Goal: Task Accomplishment & Management: Manage account settings

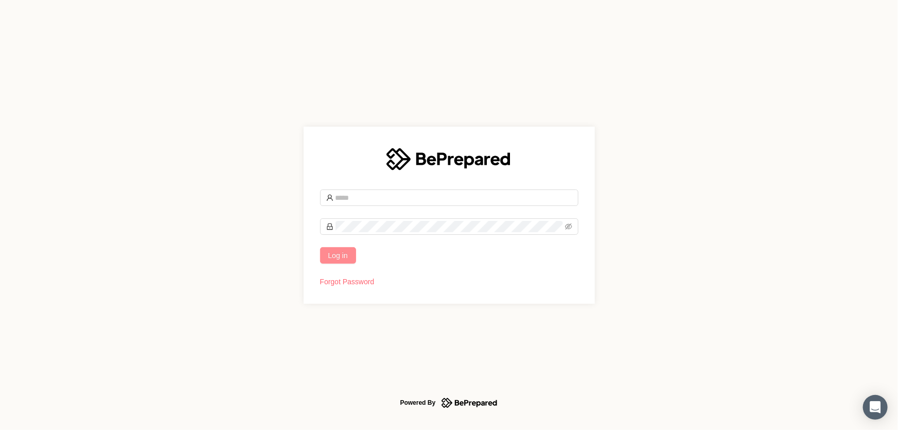
type input "**********"
click at [327, 259] on button "Log in" at bounding box center [338, 255] width 36 height 16
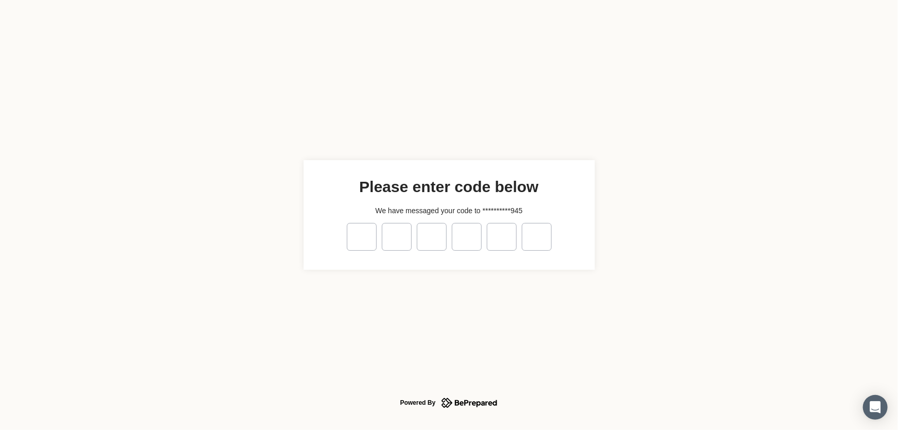
type input "*"
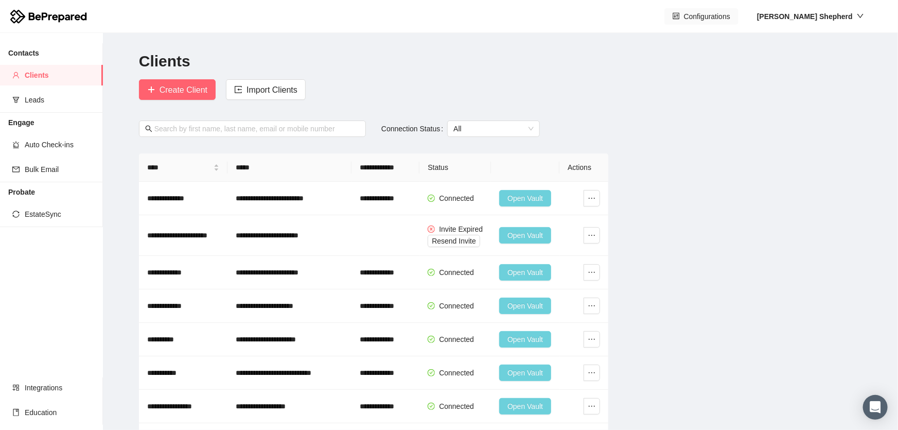
click at [730, 11] on span "Configurations" at bounding box center [707, 16] width 46 height 11
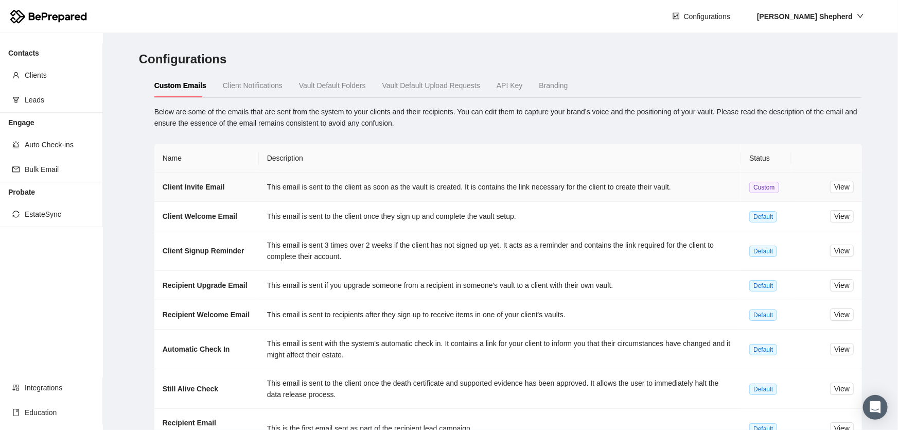
drag, startPoint x: 694, startPoint y: 182, endPoint x: 746, endPoint y: 187, distance: 51.7
click at [694, 182] on td "This email is sent to the client as soon as the vault is created. It is contain…" at bounding box center [500, 186] width 483 height 29
click at [614, 189] on td "This email is sent to the client as soon as the vault is created. It is contain…" at bounding box center [500, 186] width 483 height 29
click at [749, 187] on span "Custom" at bounding box center [763, 187] width 29 height 11
click at [844, 184] on button "View" at bounding box center [842, 187] width 24 height 12
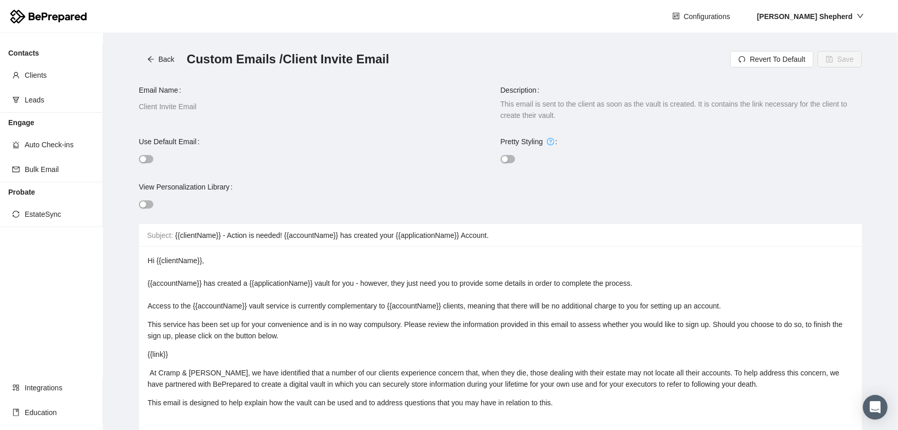
click at [438, 303] on span "Hi {{clientName}}, {{accountName}} has created a {{applicationName}} vault for …" at bounding box center [434, 283] width 573 height 54
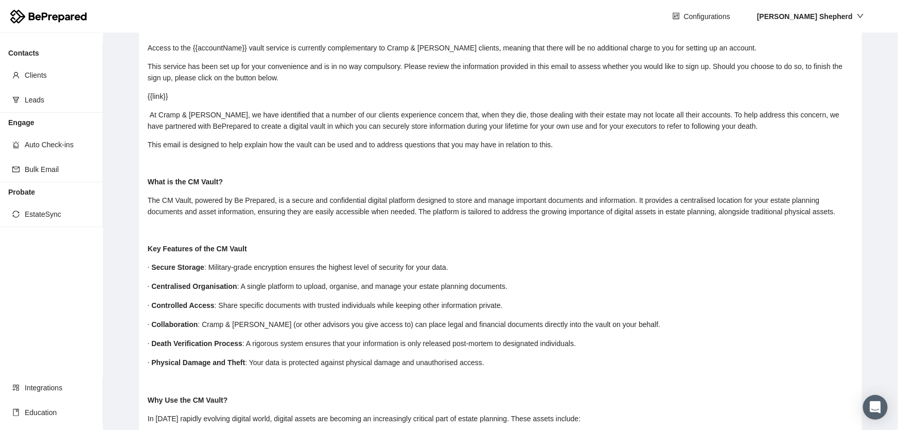
scroll to position [281, 0]
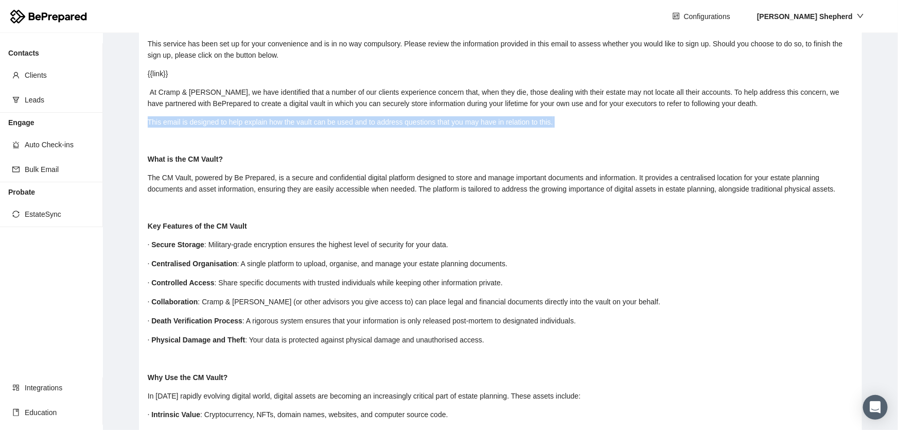
drag, startPoint x: 572, startPoint y: 159, endPoint x: 134, endPoint y: 151, distance: 438.1
click at [134, 151] on main "Back Custom Emails / Client Invite Email Revert To Default Save Email Name Clie…" at bounding box center [500, 231] width 795 height 397
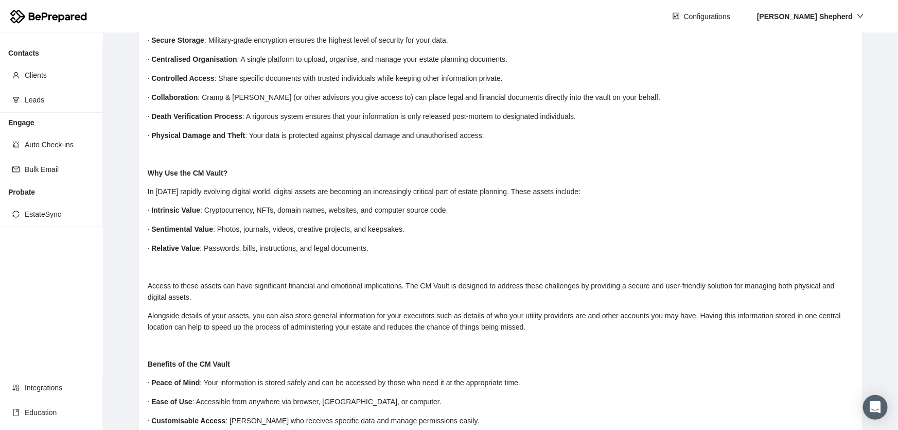
scroll to position [468, 0]
drag, startPoint x: 162, startPoint y: 227, endPoint x: 164, endPoint y: 234, distance: 7.2
click at [162, 229] on div "Hi {{clientName}}, {{accountName}} has created a {{applicationName}} vault for …" at bounding box center [501, 268] width 706 height 962
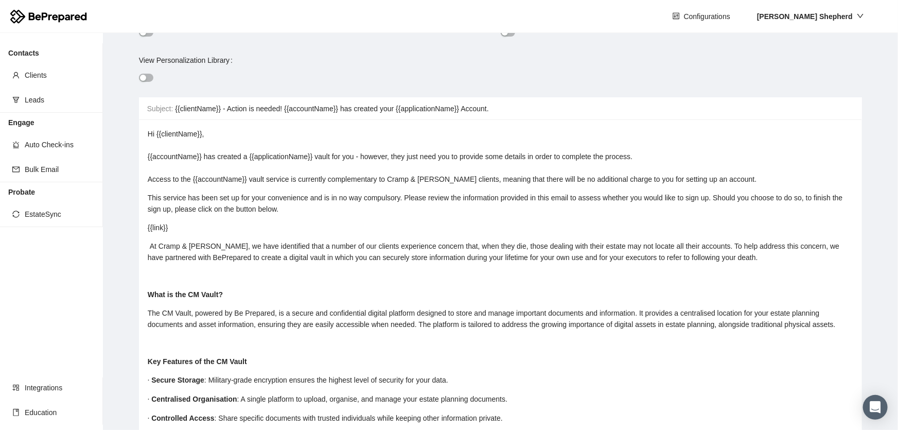
scroll to position [187, 0]
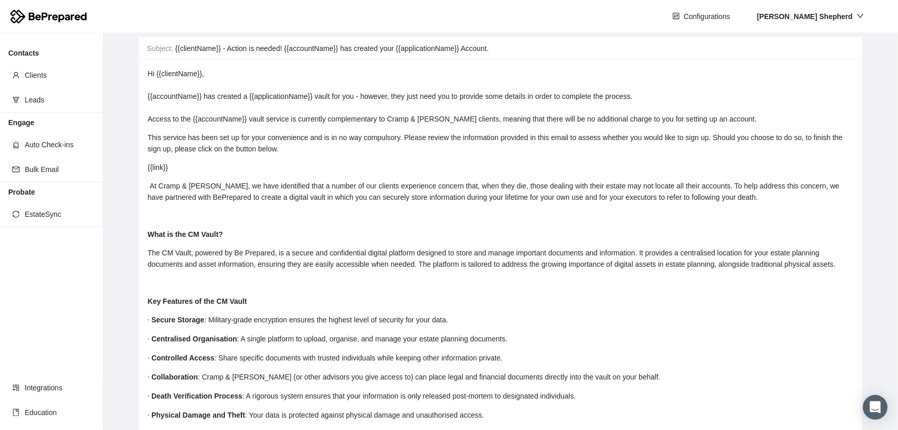
click at [182, 221] on div "rdw-editor" at bounding box center [501, 215] width 706 height 11
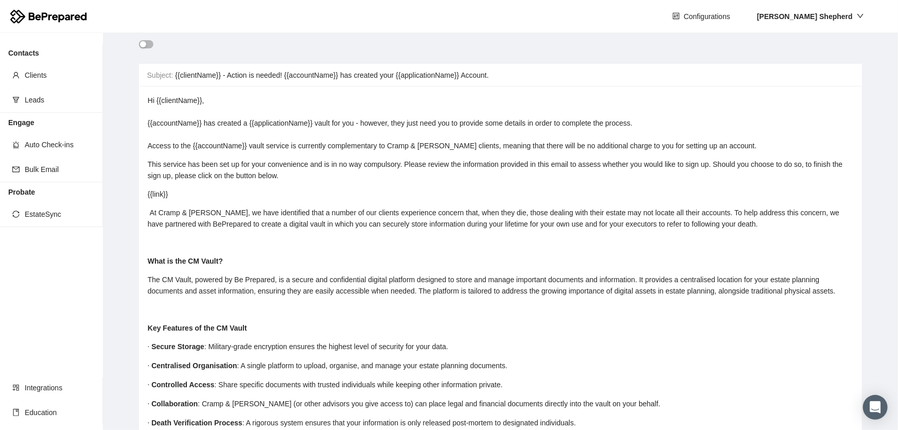
scroll to position [149, 0]
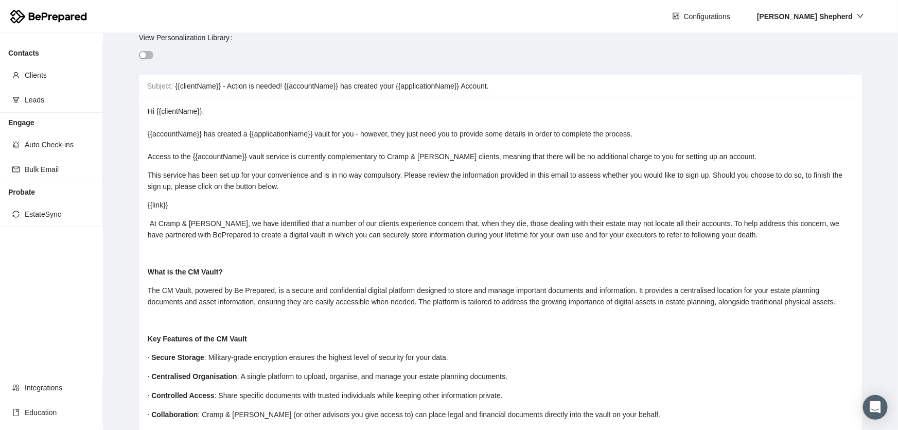
click at [164, 326] on div "rdw-editor" at bounding box center [501, 319] width 706 height 11
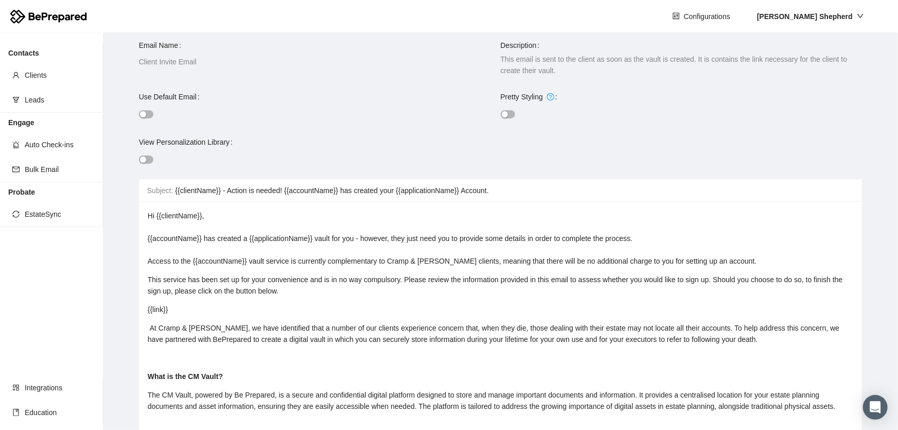
scroll to position [0, 0]
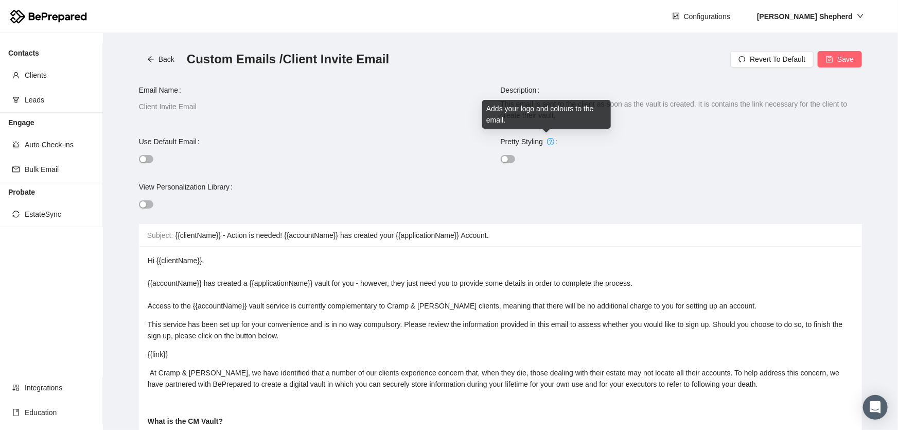
click at [548, 142] on icon "question-circle" at bounding box center [551, 141] width 6 height 6
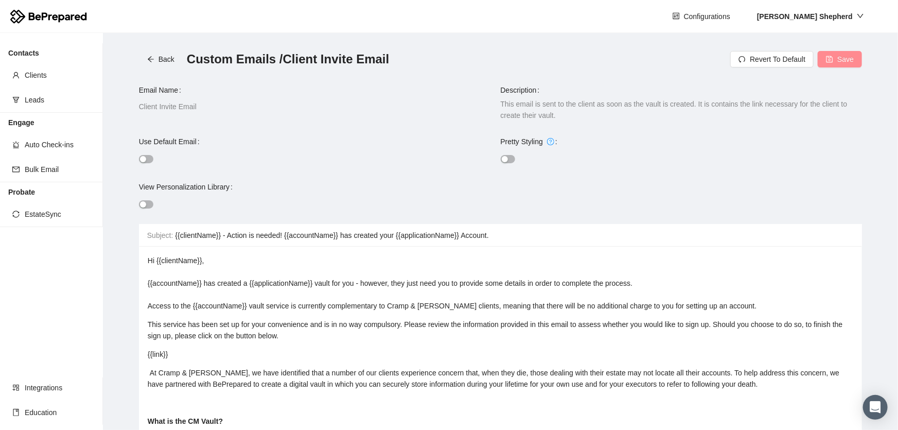
click at [827, 56] on icon "save" at bounding box center [830, 59] width 7 height 7
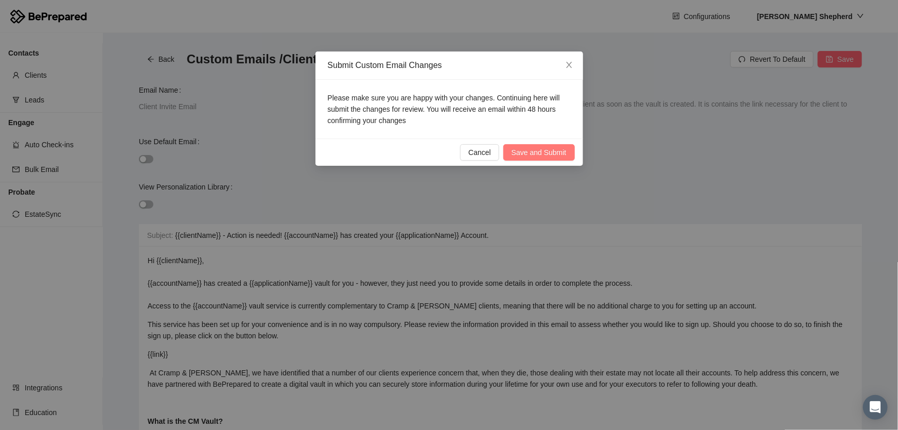
click at [525, 151] on span "Save and Submit" at bounding box center [539, 152] width 55 height 11
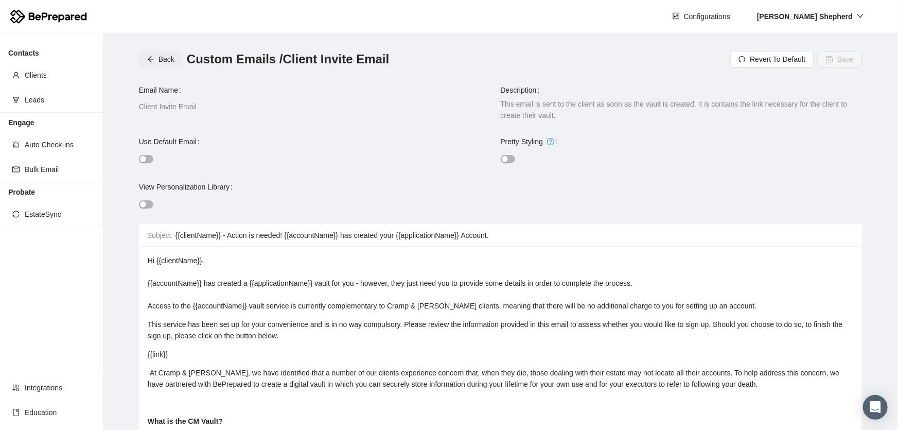
click at [160, 60] on span "Back" at bounding box center [167, 59] width 16 height 11
